Goal: Task Accomplishment & Management: Manage account settings

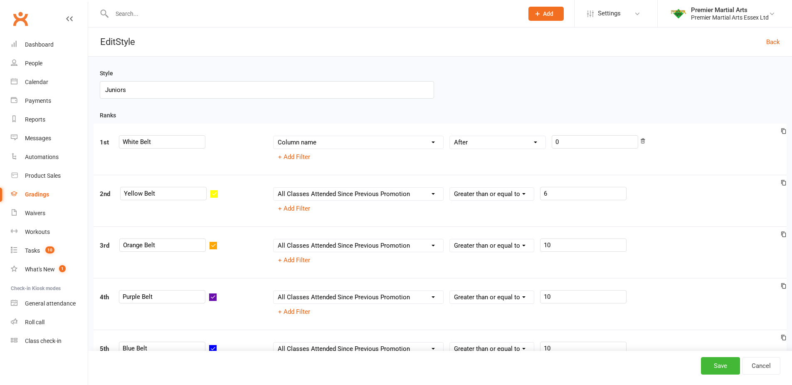
select select ">="
select select "contact_summaries:styles_all_class_attendances_since_last_promotion"
select select ">="
select select "contact_summaries:styles_all_class_attendances_since_last_promotion"
select select ">="
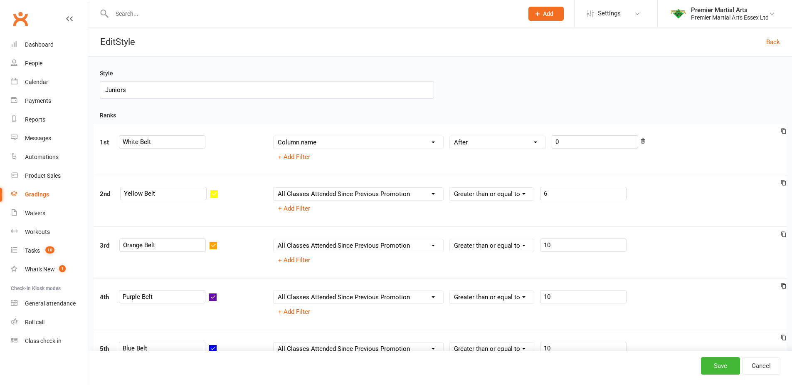
select select "contact_summaries:styles_all_class_attendances_since_last_promotion"
select select ">="
select select "contact_summaries:styles_all_class_attendances_since_last_promotion"
select select ">="
select select "contact_summaries:styles_all_class_attendances_since_last_promotion"
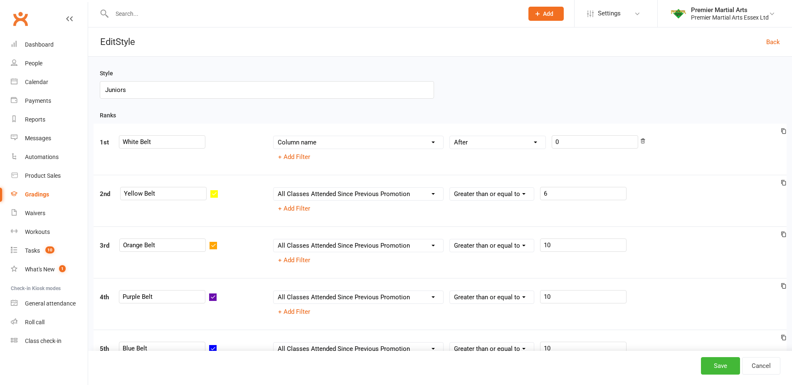
select select ">="
select select "contact_summaries:styles_all_class_attendances_since_last_promotion"
select select ">="
select select "contact_summaries:styles_all_class_attendances_since_last_promotion"
select select ">="
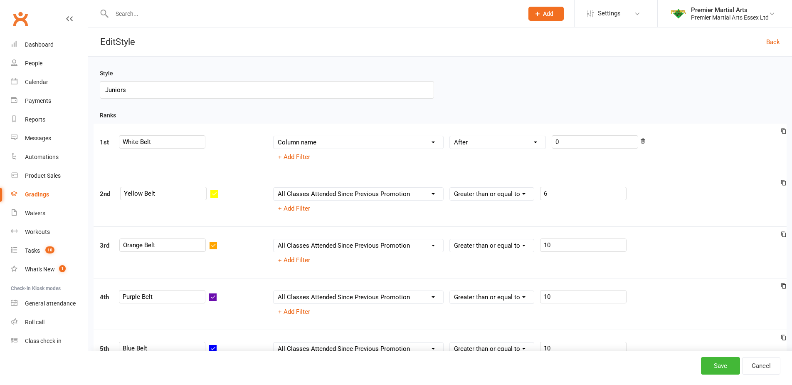
select select "contact_summaries:styles_all_class_attendances_since_last_promotion"
select select ">="
select select "contact_summaries:styles_all_class_attendances_since_last_promotion"
select select ">="
select select "contact_summaries:styles_all_class_attendances_since_last_promotion"
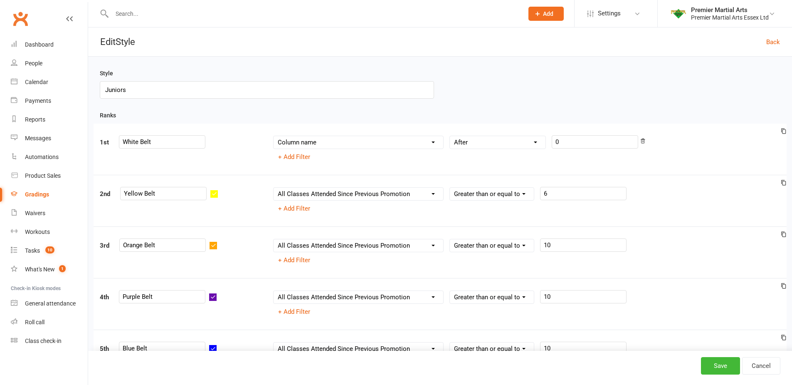
select select ">="
select select "contact_summaries:styles_style_class_attendances_since_last_promotion"
select select ">="
select select "contact_summaries:styles_style_class_attendances_since_last_promotion"
select select ">="
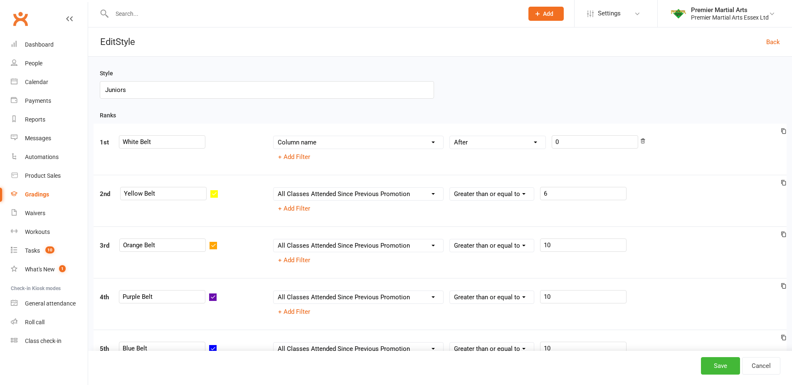
select select "contact_summaries:styles_all_class_attendances_since_last_promotion"
select select ">"
